Goal: Task Accomplishment & Management: Use online tool/utility

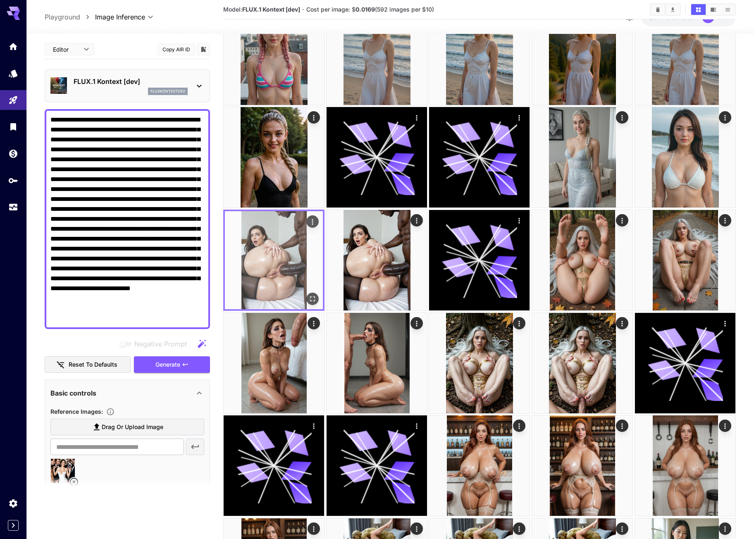
click at [268, 240] on img at bounding box center [274, 260] width 98 height 98
click at [296, 256] on img at bounding box center [274, 260] width 98 height 98
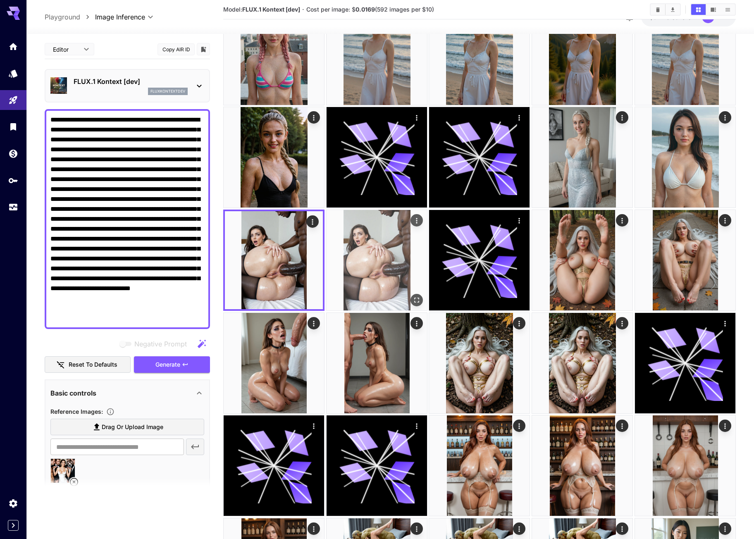
click at [388, 243] on img at bounding box center [376, 260] width 100 height 100
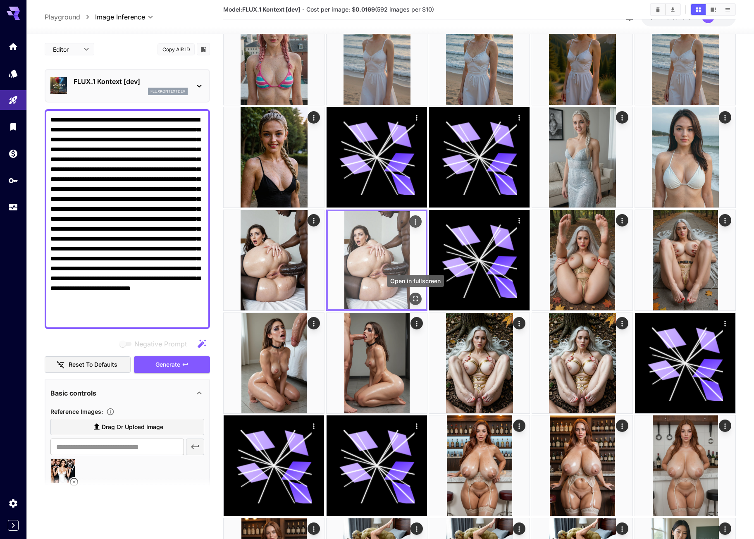
click at [419, 301] on icon "Open in fullscreen" at bounding box center [415, 299] width 8 height 8
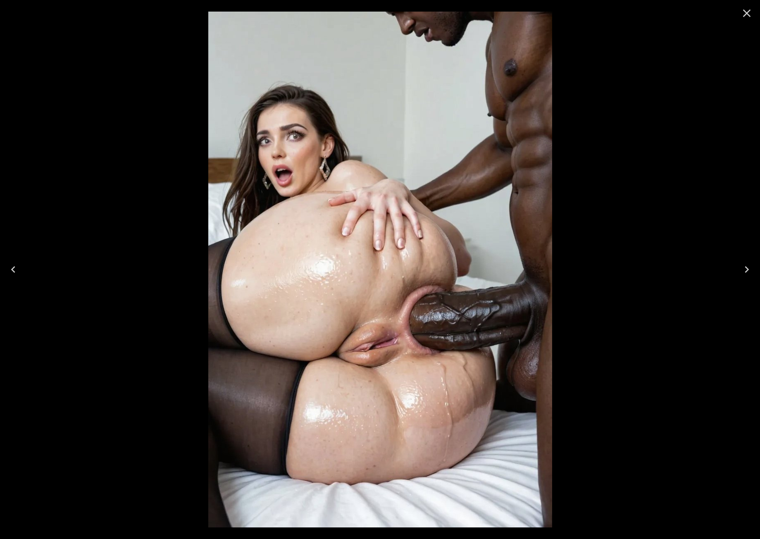
click at [750, 13] on icon "Close" at bounding box center [746, 13] width 13 height 13
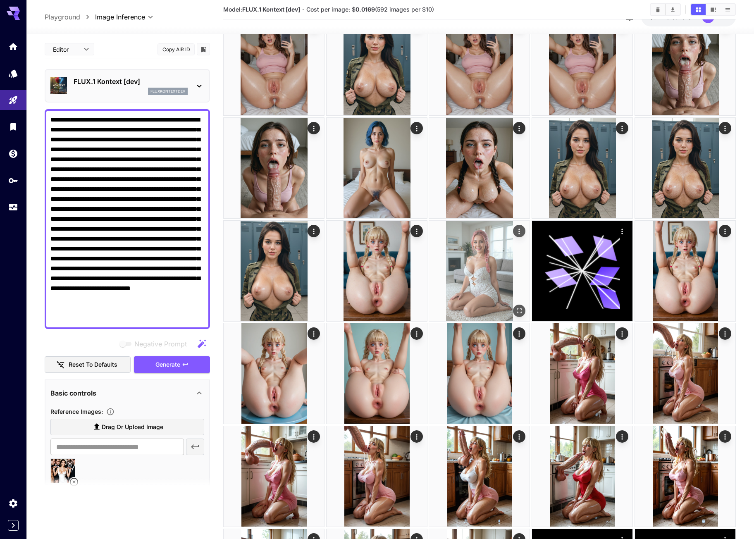
scroll to position [1074, 0]
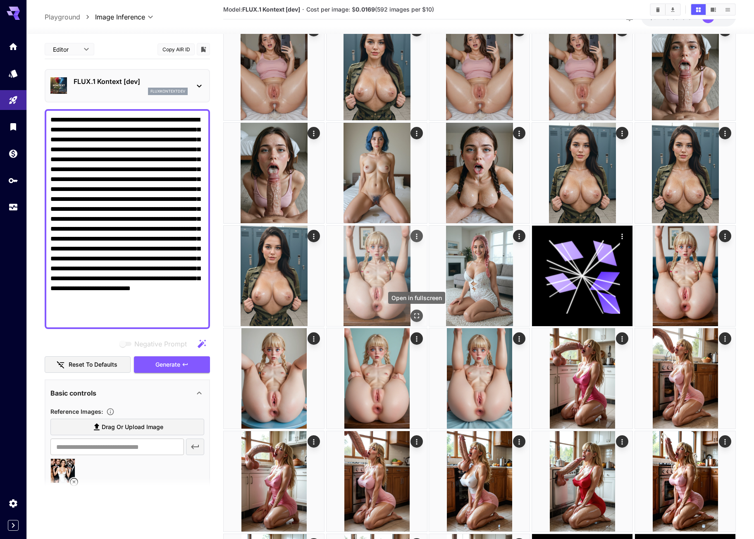
click at [420, 310] on div "Open in fullscreen" at bounding box center [416, 315] width 12 height 12
click at [415, 311] on icon "Open in fullscreen" at bounding box center [415, 314] width 8 height 8
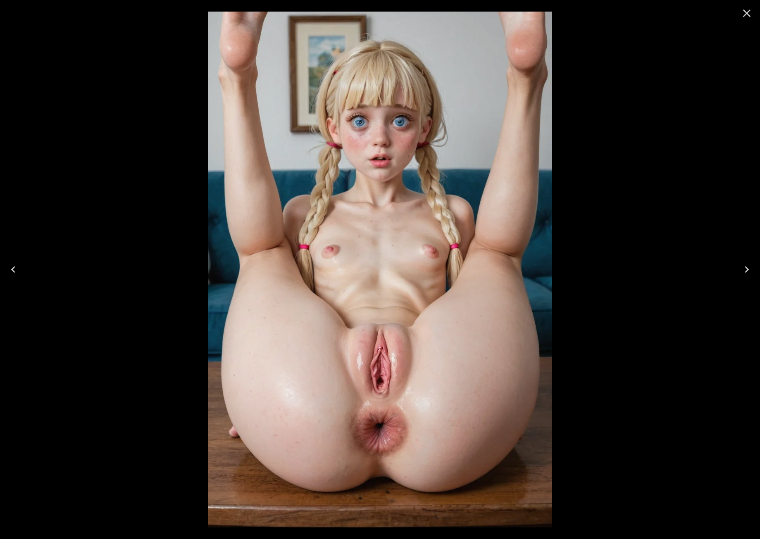
click at [747, 12] on icon "Close" at bounding box center [746, 13] width 13 height 13
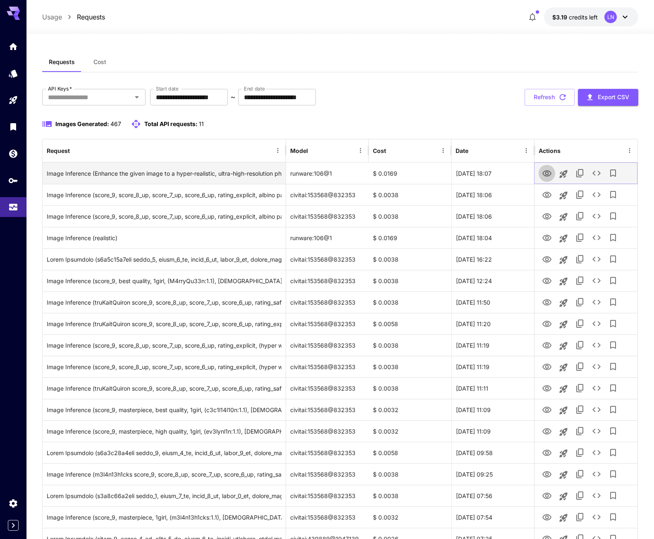
click at [545, 173] on icon "View Image" at bounding box center [546, 173] width 9 height 6
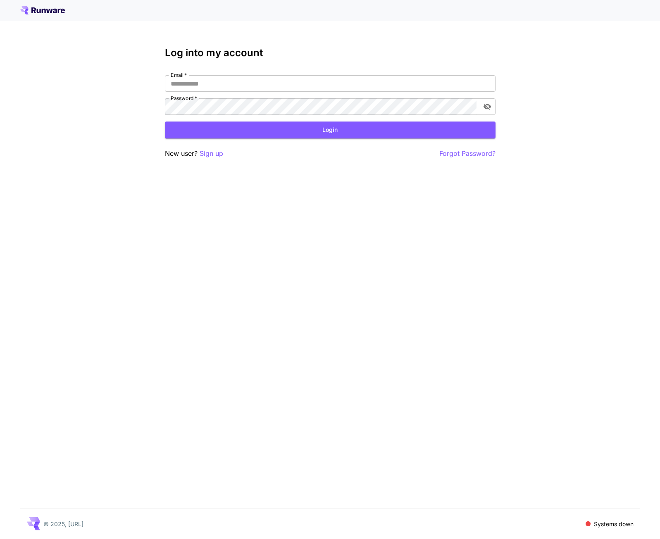
type input "**********"
click at [217, 127] on button "Login" at bounding box center [330, 129] width 331 height 17
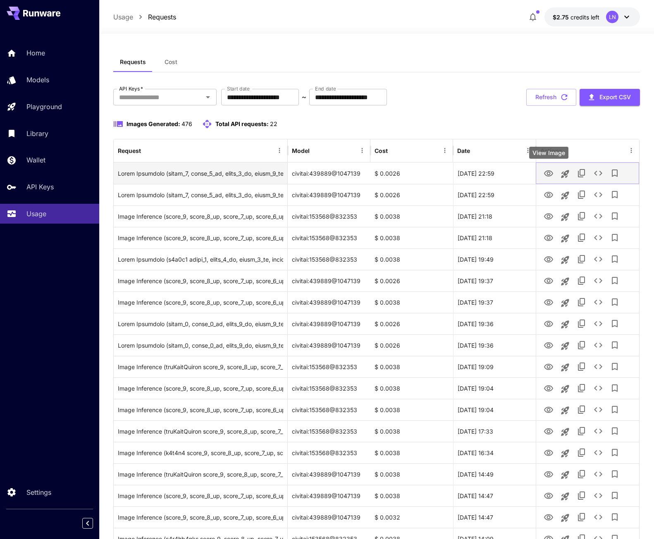
click at [548, 174] on icon "View Image" at bounding box center [548, 174] width 10 height 10
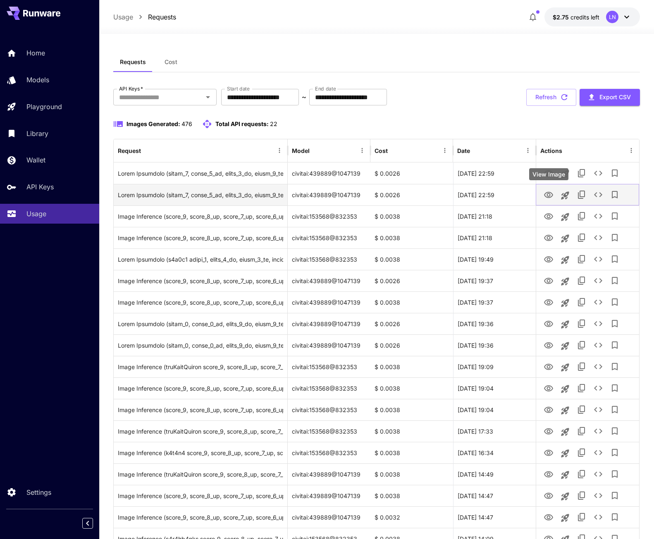
click at [552, 195] on icon "View Image" at bounding box center [548, 195] width 9 height 6
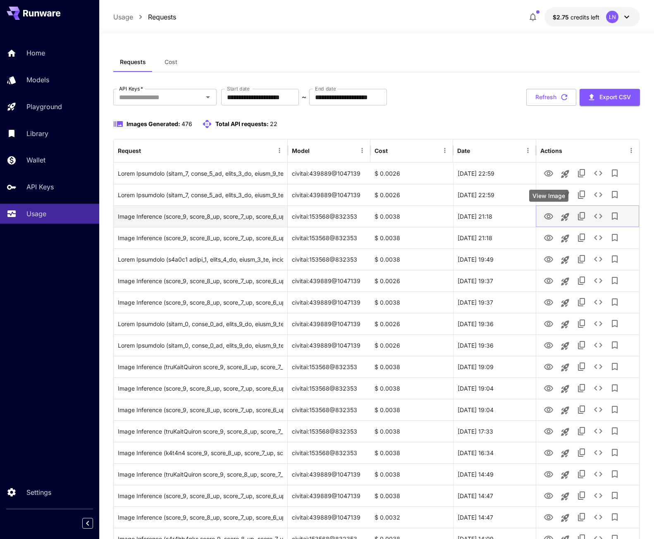
click at [547, 217] on icon "View Image" at bounding box center [548, 216] width 9 height 6
